Goal: Transaction & Acquisition: Purchase product/service

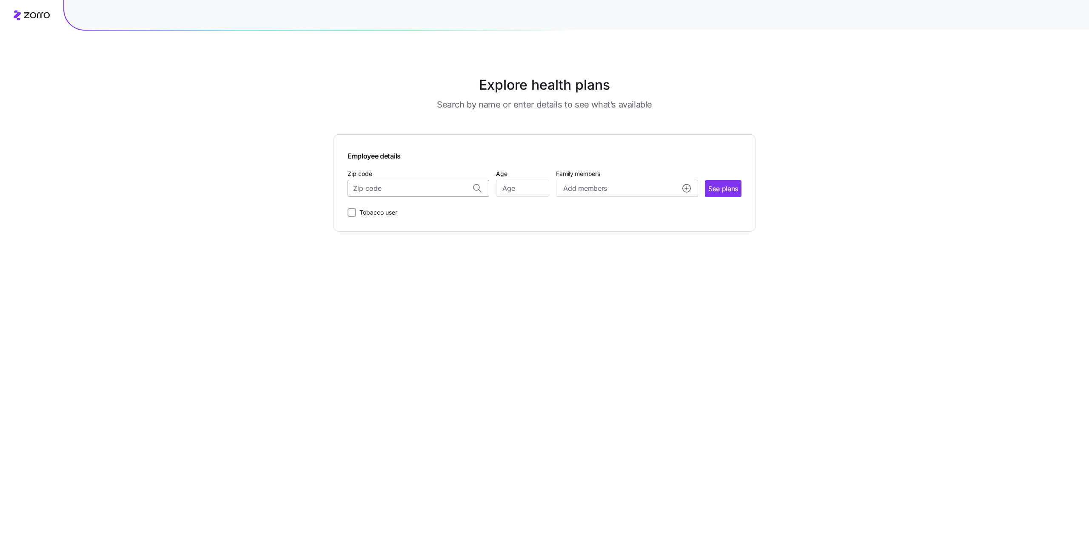
click at [391, 191] on input "Zip code" at bounding box center [419, 188] width 142 height 17
type input "10458"
click at [521, 189] on input "Age" at bounding box center [522, 188] width 53 height 17
type input "43"
click at [616, 184] on div "Add members" at bounding box center [626, 188] width 127 height 11
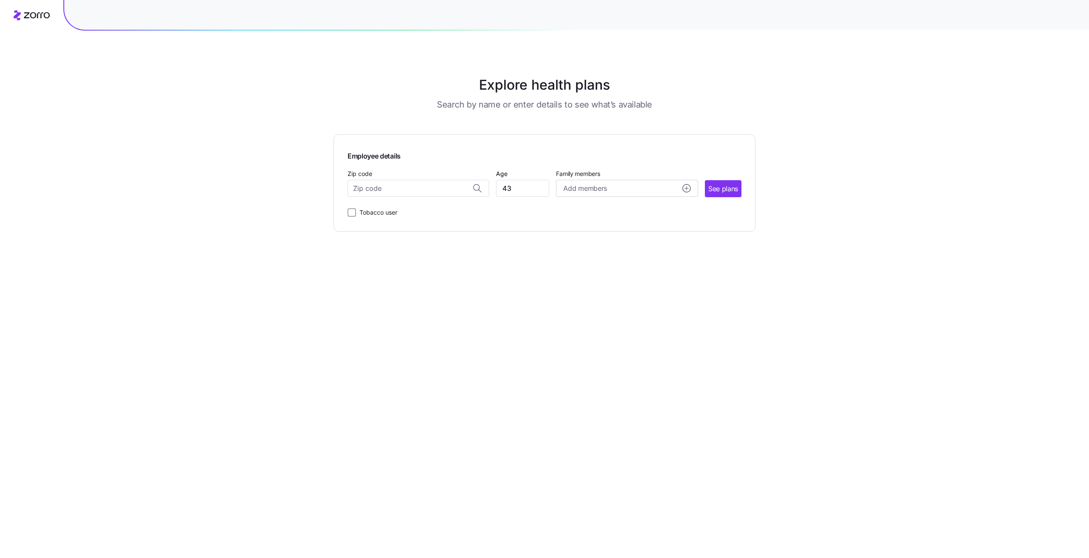
click at [661, 148] on div "Employee details Zip code Age [DEMOGRAPHIC_DATA] Family members Add members Spo…" at bounding box center [544, 182] width 422 height 97
click at [724, 190] on span "See plans" at bounding box center [723, 189] width 30 height 11
click at [402, 185] on input "Zip code" at bounding box center [419, 188] width 142 height 17
click at [401, 214] on span "10458, [GEOGRAPHIC_DATA], [GEOGRAPHIC_DATA]" at bounding box center [416, 210] width 119 height 11
type input "10458, [GEOGRAPHIC_DATA], [GEOGRAPHIC_DATA]"
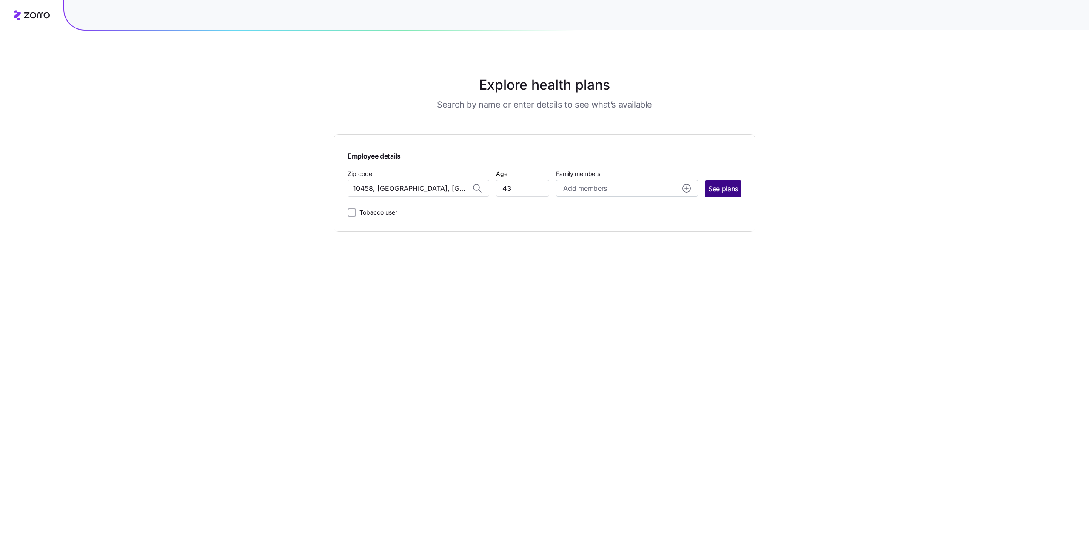
click at [719, 186] on span "See plans" at bounding box center [723, 189] width 30 height 11
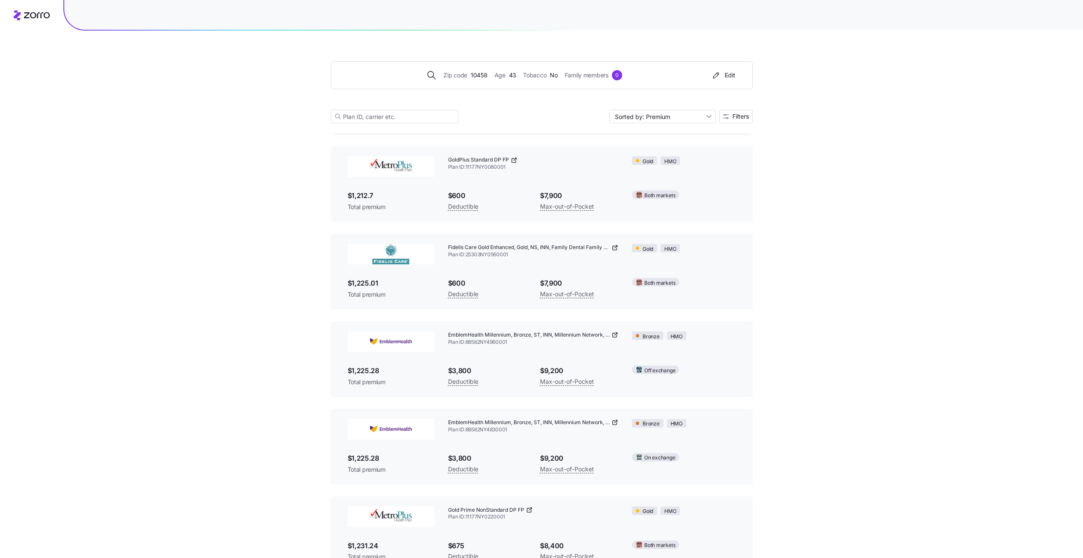
scroll to position [4417, 0]
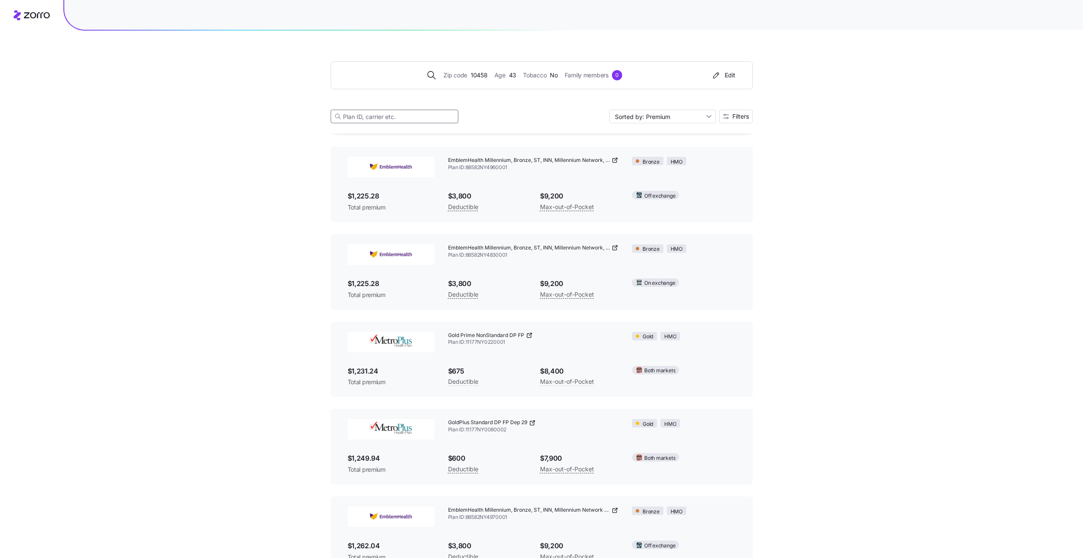
click at [390, 115] on input at bounding box center [395, 117] width 128 height 14
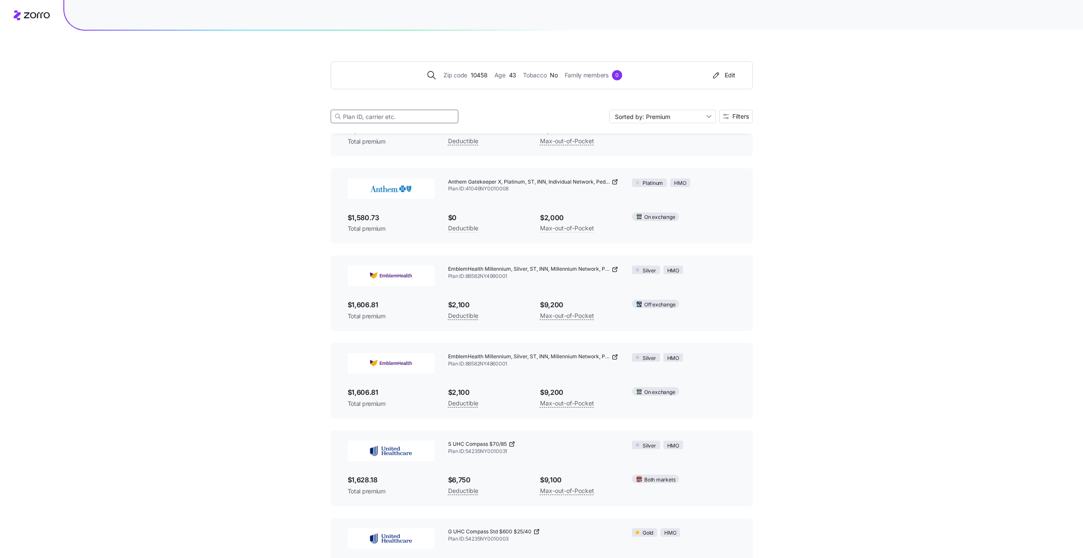
click at [384, 113] on input at bounding box center [395, 117] width 128 height 14
click at [370, 116] on input at bounding box center [395, 117] width 128 height 14
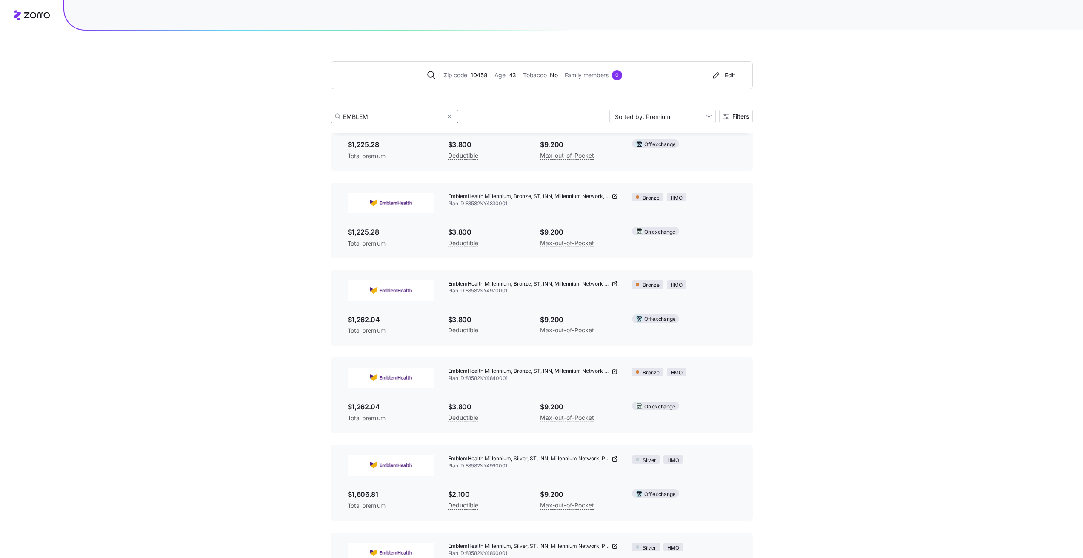
scroll to position [0, 0]
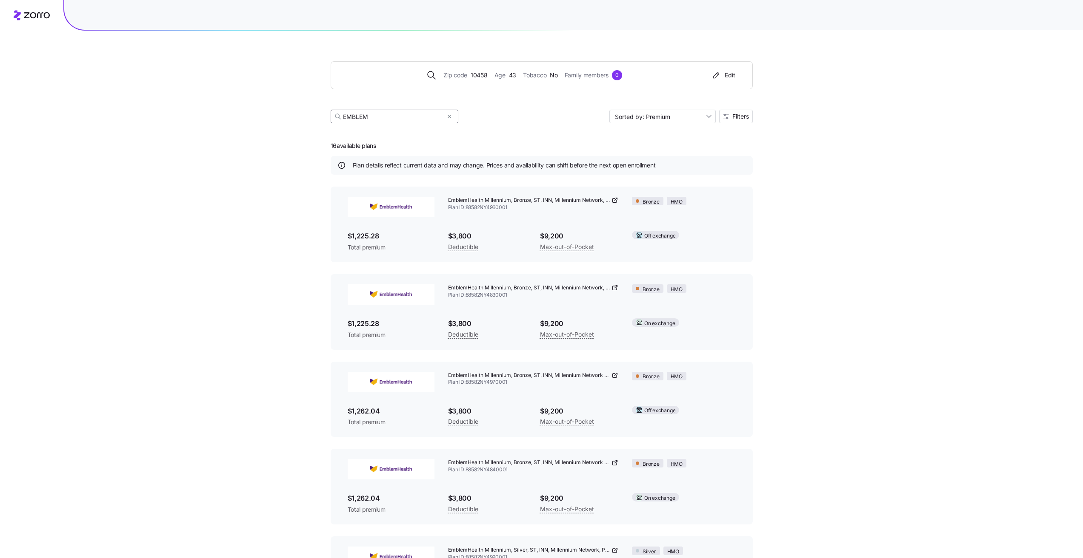
type input "EMBLEM"
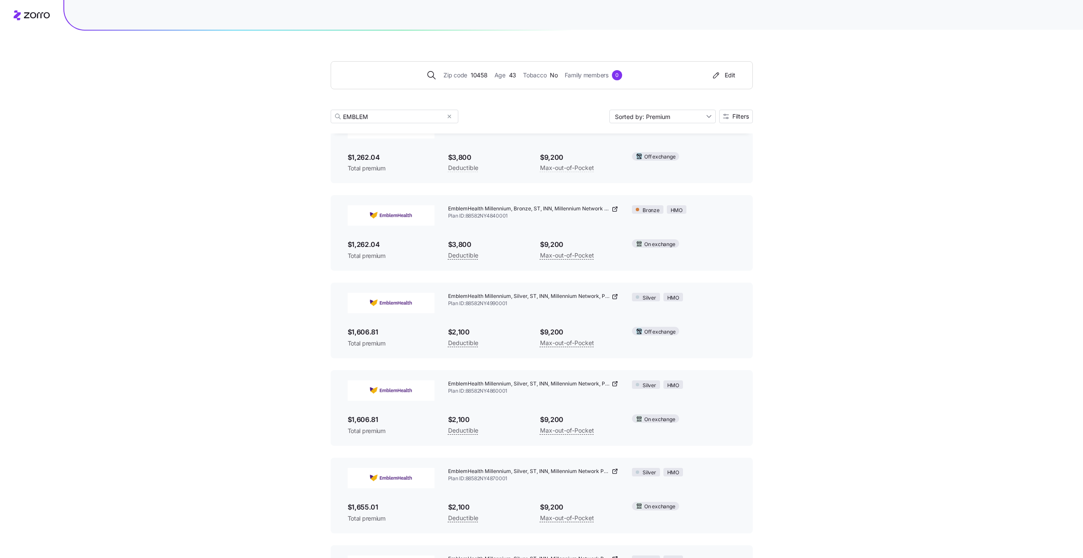
scroll to position [221, 0]
